Goal: Information Seeking & Learning: Find specific fact

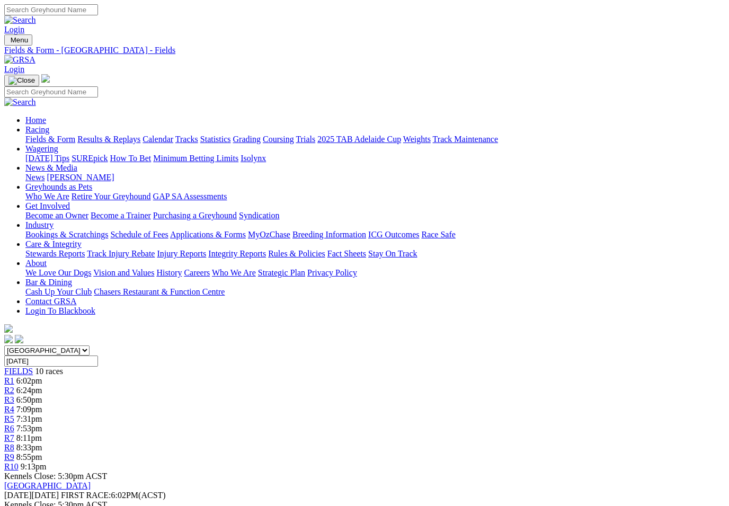
scroll to position [-7, 1]
click at [85, 230] on link "Bookings & Scratchings" at bounding box center [66, 234] width 83 height 9
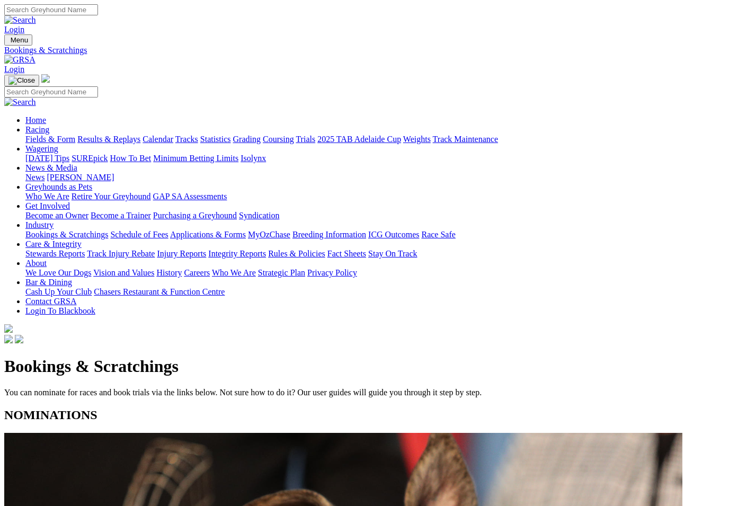
click at [49, 125] on link "Racing" at bounding box center [37, 129] width 24 height 9
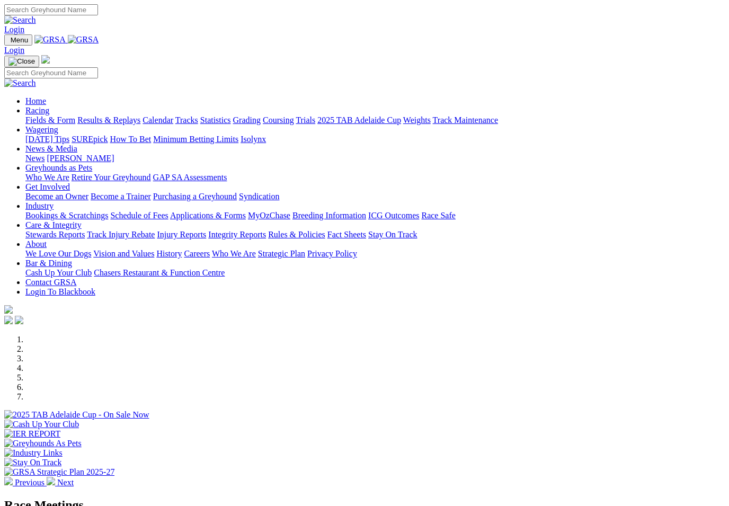
click at [49, 106] on link "Racing" at bounding box center [37, 110] width 24 height 9
click at [127, 115] on link "Results & Replays" at bounding box center [108, 119] width 63 height 9
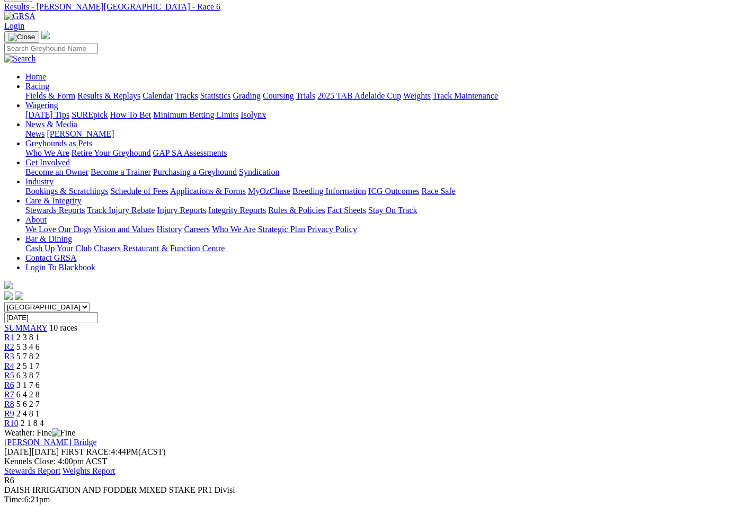
scroll to position [42, 0]
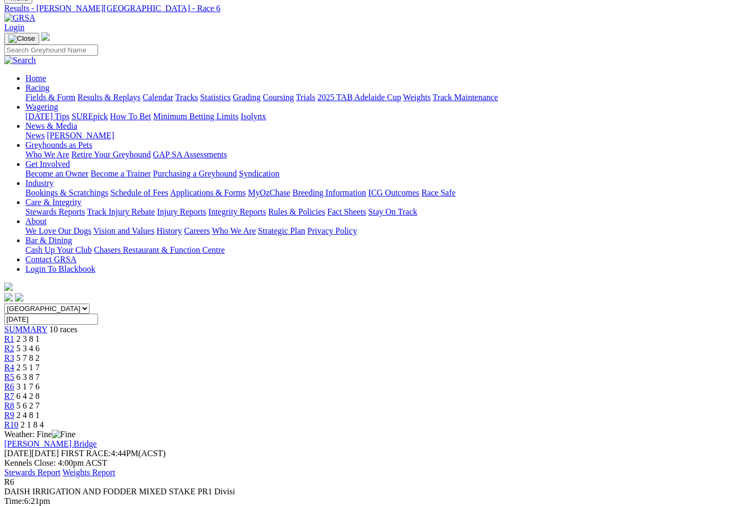
click at [14, 391] on span "R7" at bounding box center [9, 395] width 10 height 9
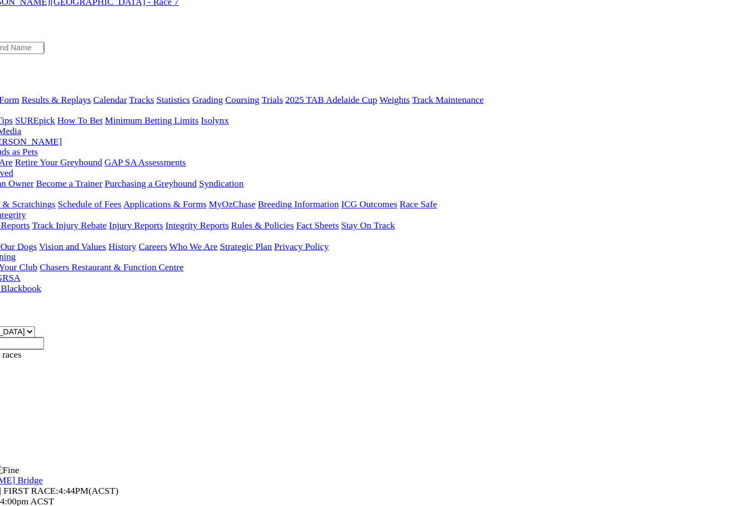
scroll to position [47, 0]
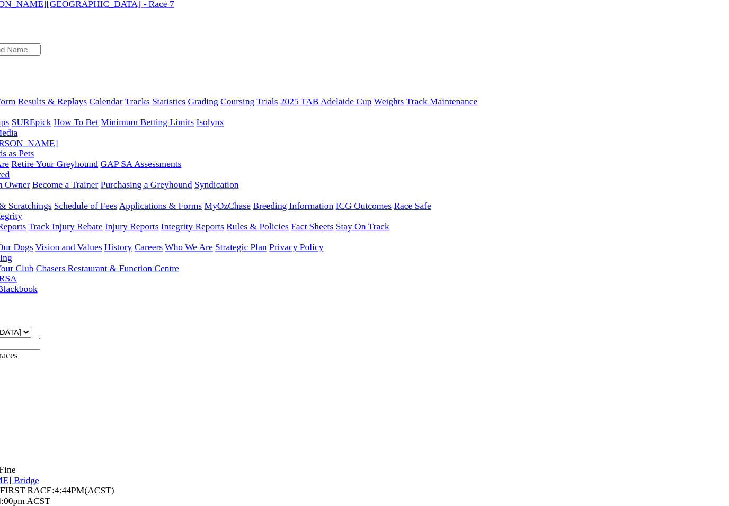
click at [14, 396] on span "R8" at bounding box center [9, 400] width 10 height 9
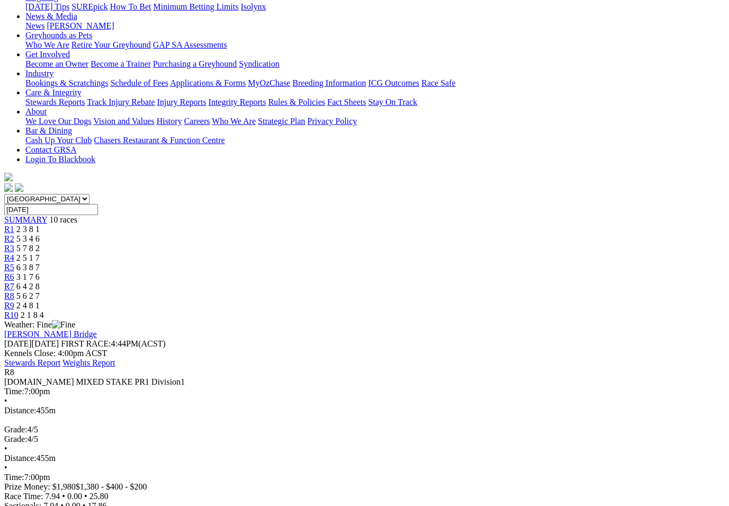
scroll to position [150, 0]
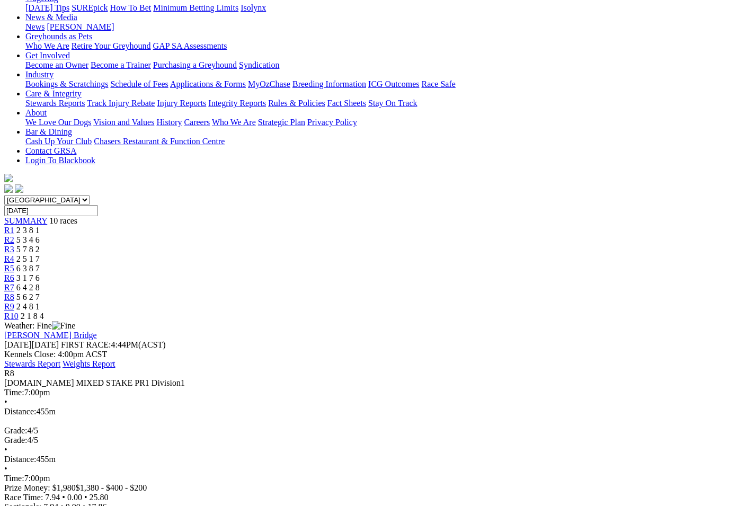
click at [14, 302] on span "R9" at bounding box center [9, 306] width 10 height 9
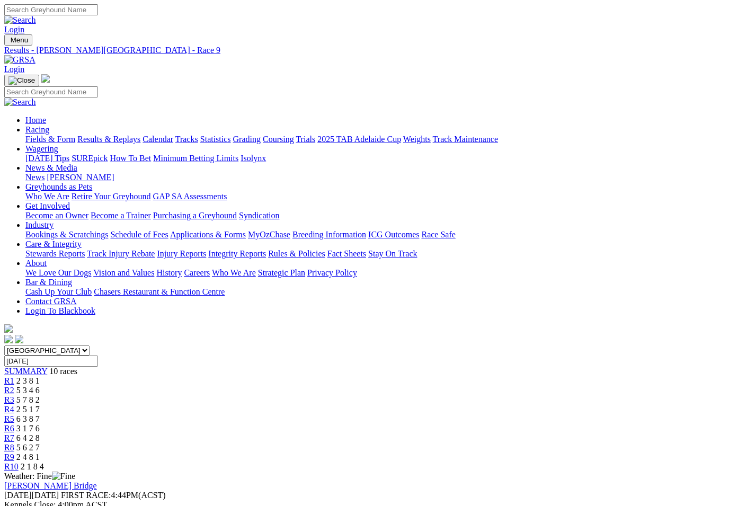
click at [133, 135] on link "Results & Replays" at bounding box center [108, 139] width 63 height 9
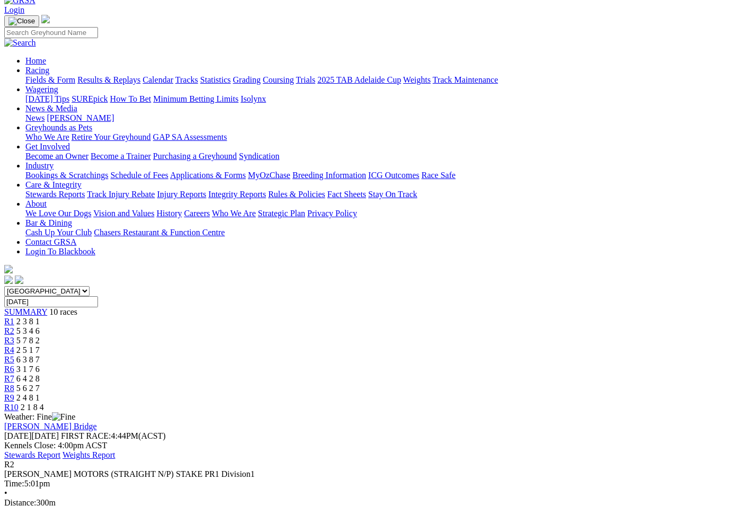
scroll to position [59, 0]
